Goal: Task Accomplishment & Management: Use online tool/utility

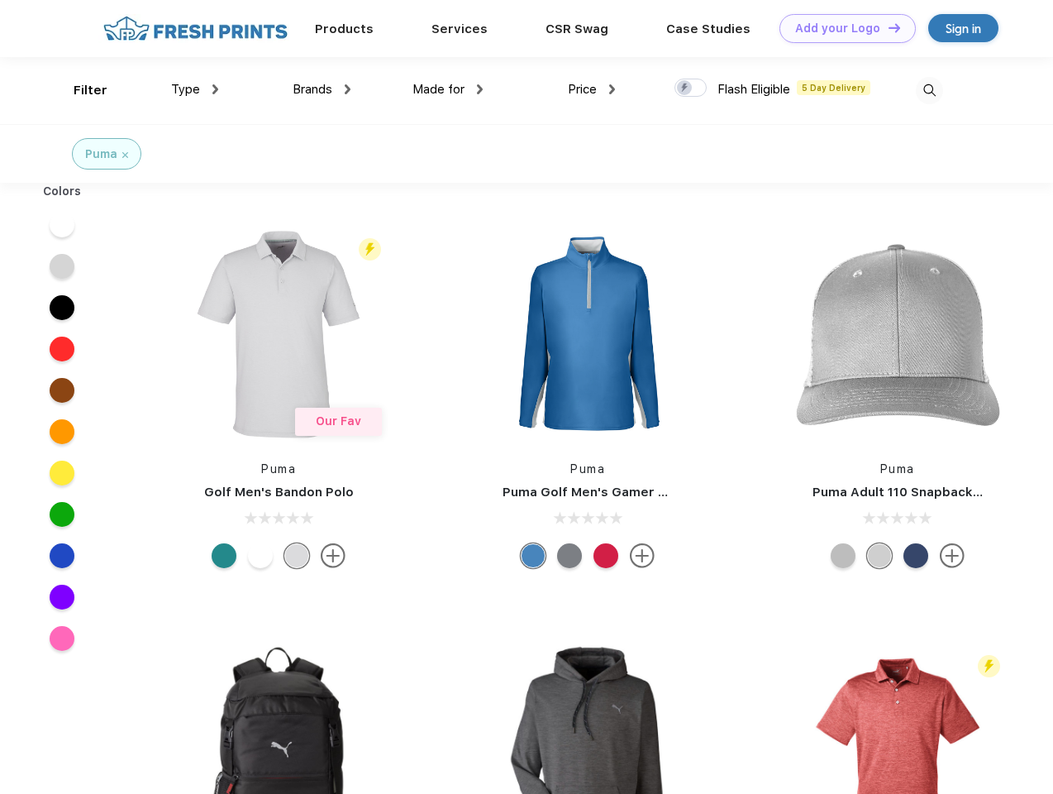
click at [842, 28] on link "Add your Logo Design Tool" at bounding box center [848, 28] width 136 height 29
click at [0, 0] on div "Design Tool" at bounding box center [0, 0] width 0 height 0
click at [887, 27] on link "Add your Logo Design Tool" at bounding box center [848, 28] width 136 height 29
click at [79, 90] on div "Filter" at bounding box center [91, 90] width 34 height 19
click at [195, 89] on span "Type" at bounding box center [185, 89] width 29 height 15
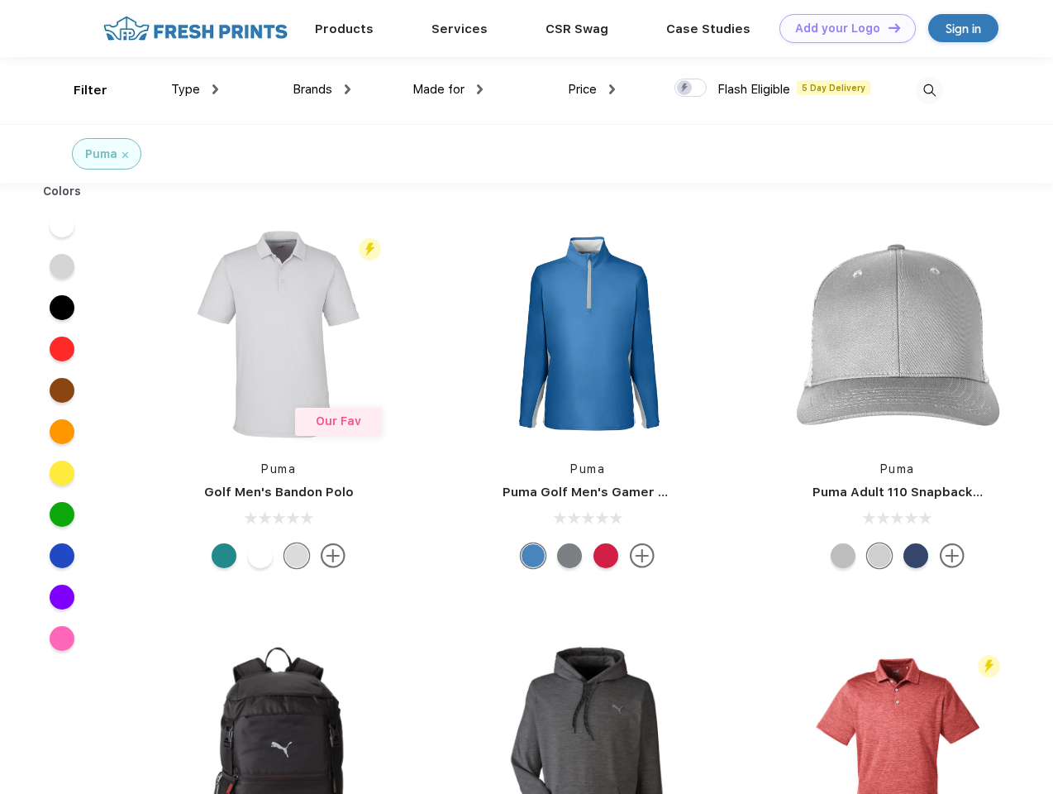
click at [322, 89] on span "Brands" at bounding box center [313, 89] width 40 height 15
click at [448, 89] on span "Made for" at bounding box center [439, 89] width 52 height 15
click at [592, 89] on span "Price" at bounding box center [582, 89] width 29 height 15
click at [691, 88] on div at bounding box center [691, 88] width 32 height 18
click at [685, 88] on input "checkbox" at bounding box center [680, 83] width 11 height 11
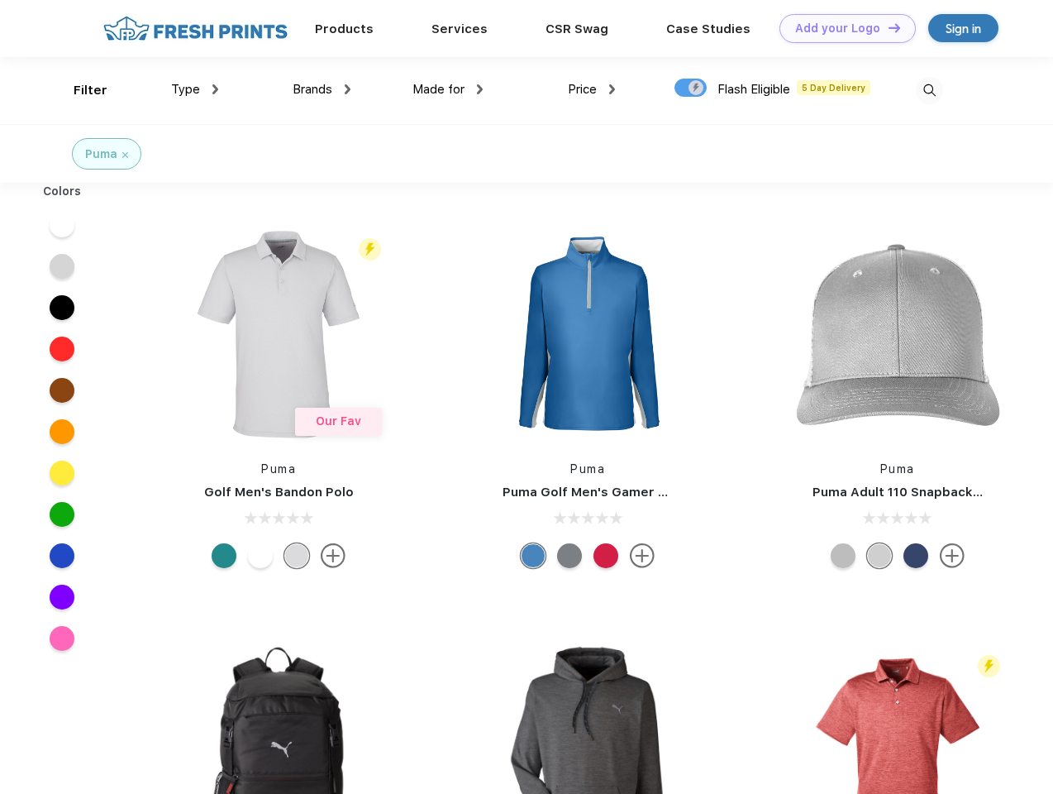
click at [929, 90] on img at bounding box center [929, 90] width 27 height 27
